Goal: Find specific page/section: Locate a particular part of the current website

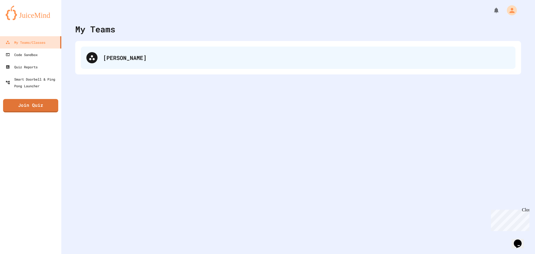
click at [154, 59] on div "[PERSON_NAME]" at bounding box center [306, 58] width 407 height 8
click at [108, 66] on div "[PERSON_NAME]" at bounding box center [298, 58] width 435 height 22
